Goal: Book appointment/travel/reservation

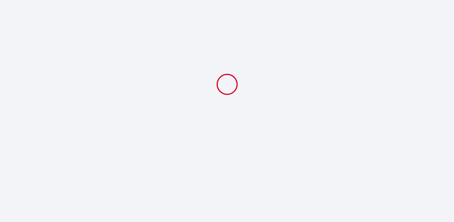
select select
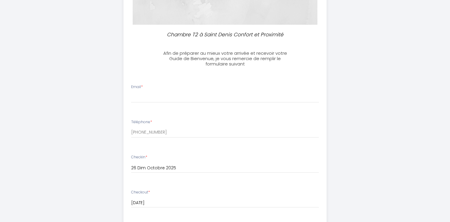
scroll to position [123, 0]
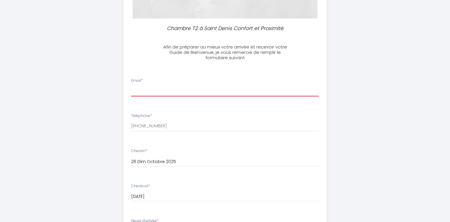
click at [182, 89] on input "Email *" at bounding box center [225, 91] width 188 height 11
type input "[PERSON_NAME][EMAIL_ADDRESS][DOMAIN_NAME]"
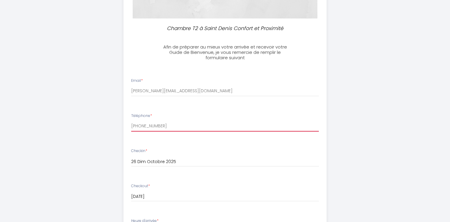
click at [166, 125] on input "[PHONE_NUMBER]" at bounding box center [225, 126] width 188 height 11
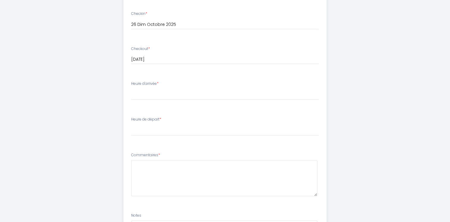
scroll to position [260, 0]
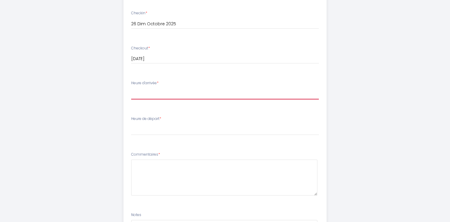
click at [194, 97] on select "15:00 15:30 16:00 16:30 17:00 17:30 18:00 18:30 19:00 19:30 20:00 20:30 21:00 2…" at bounding box center [225, 93] width 188 height 11
click at [161, 91] on select "15:00 15:30 16:00 16:30 17:00 17:30 18:00 18:30 19:00 19:30 20:00 20:30 21:00 2…" at bounding box center [225, 93] width 188 height 11
select select "16:30"
click at [131, 88] on select "15:00 15:30 16:00 16:30 17:00 17:30 18:00 18:30 19:00 19:30 20:00 20:30 21:00 2…" at bounding box center [225, 93] width 188 height 11
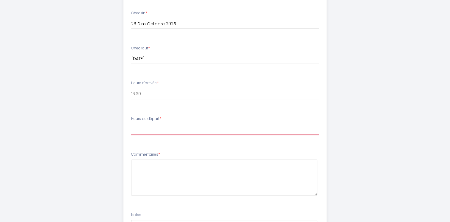
click at [155, 132] on select "00:00 00:30 01:00 01:30 02:00 02:30 03:00 03:30 04:00 04:30 05:00 05:30 06:00 0…" at bounding box center [225, 129] width 188 height 11
select select "08:00"
click at [131, 124] on select "00:00 00:30 01:00 01:30 02:00 02:30 03:00 03:30 04:00 04:30 05:00 05:30 06:00 0…" at bounding box center [225, 129] width 188 height 11
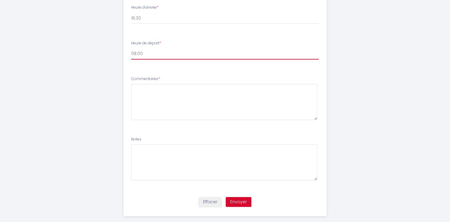
scroll to position [344, 0]
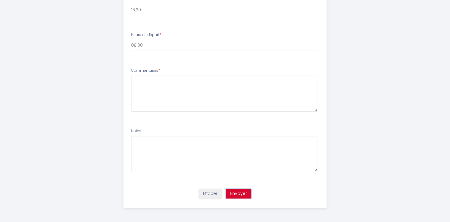
click at [247, 196] on button "Envoyer" at bounding box center [239, 193] width 26 height 10
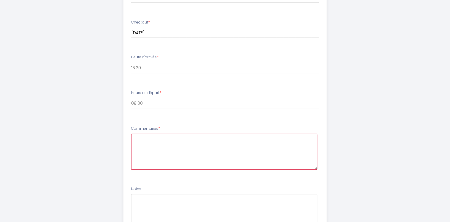
scroll to position [295, 0]
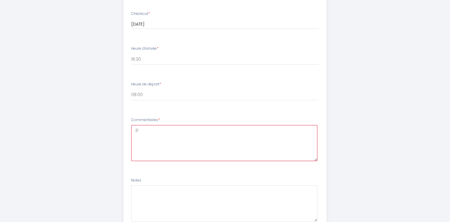
type textarea "p"
click at [297, 149] on textarea "p" at bounding box center [224, 143] width 186 height 36
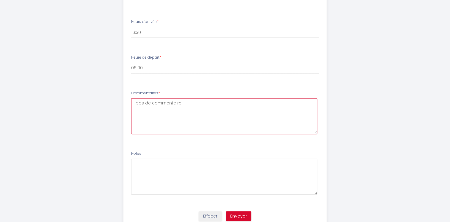
scroll to position [344, 0]
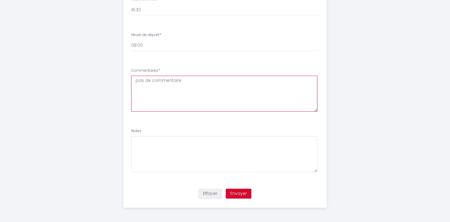
type textarea "pas de commentaire"
click at [240, 190] on button "Envoyer" at bounding box center [239, 193] width 26 height 10
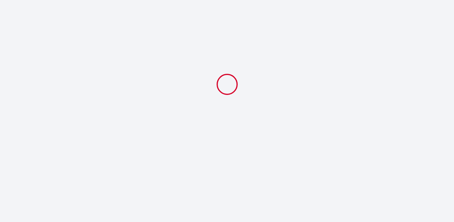
select select "16:30"
select select "08:00"
